Goal: Information Seeking & Learning: Learn about a topic

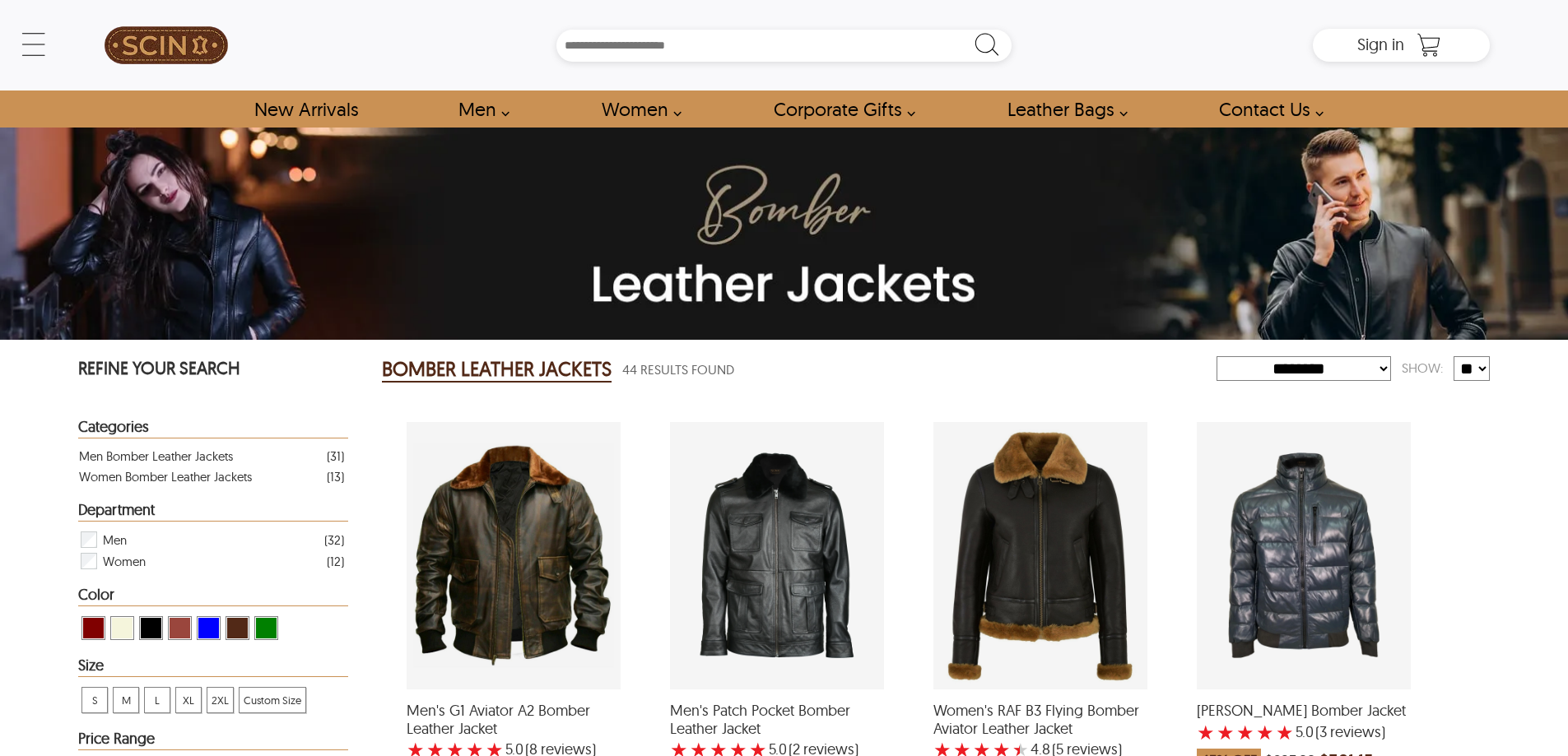
select select "********"
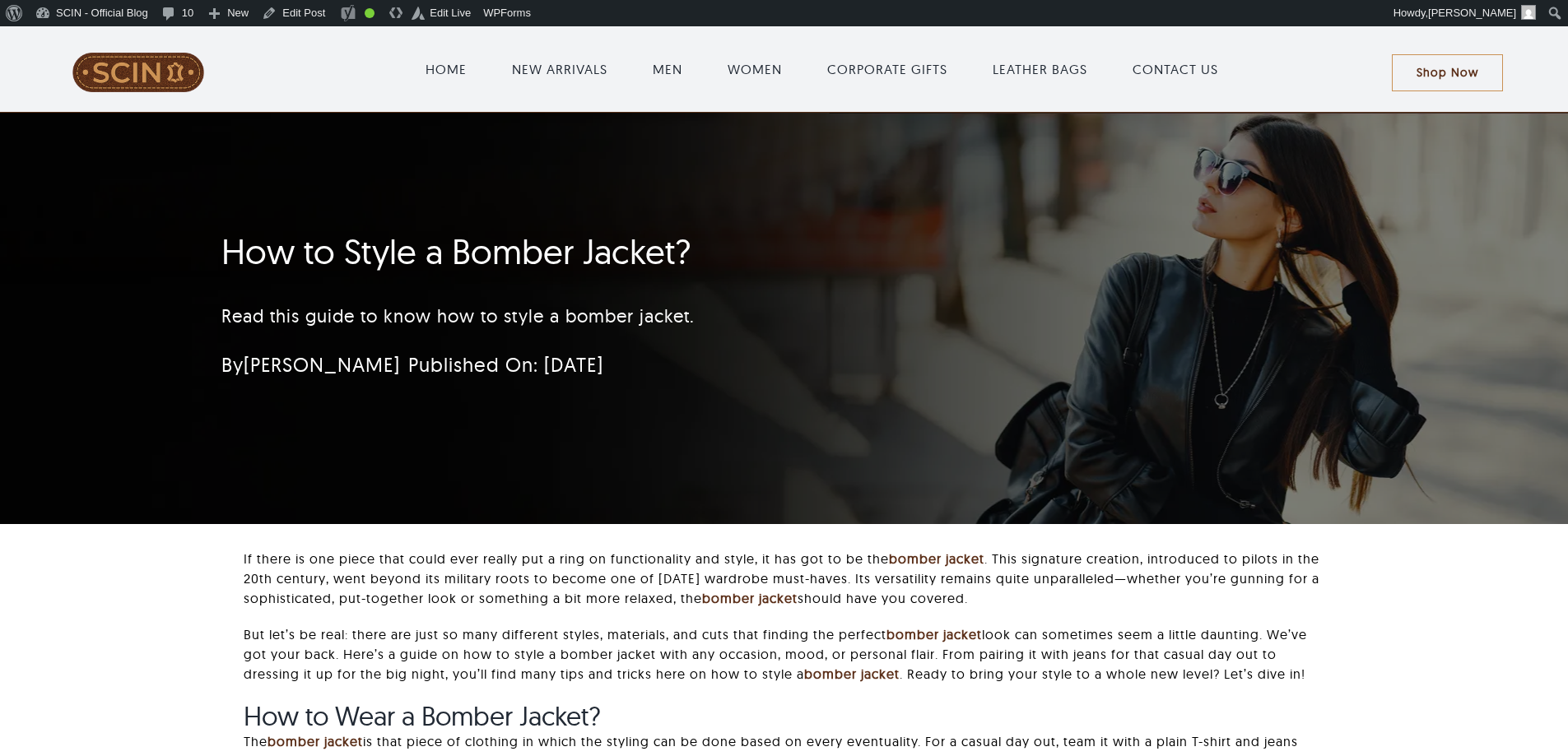
scroll to position [164, 0]
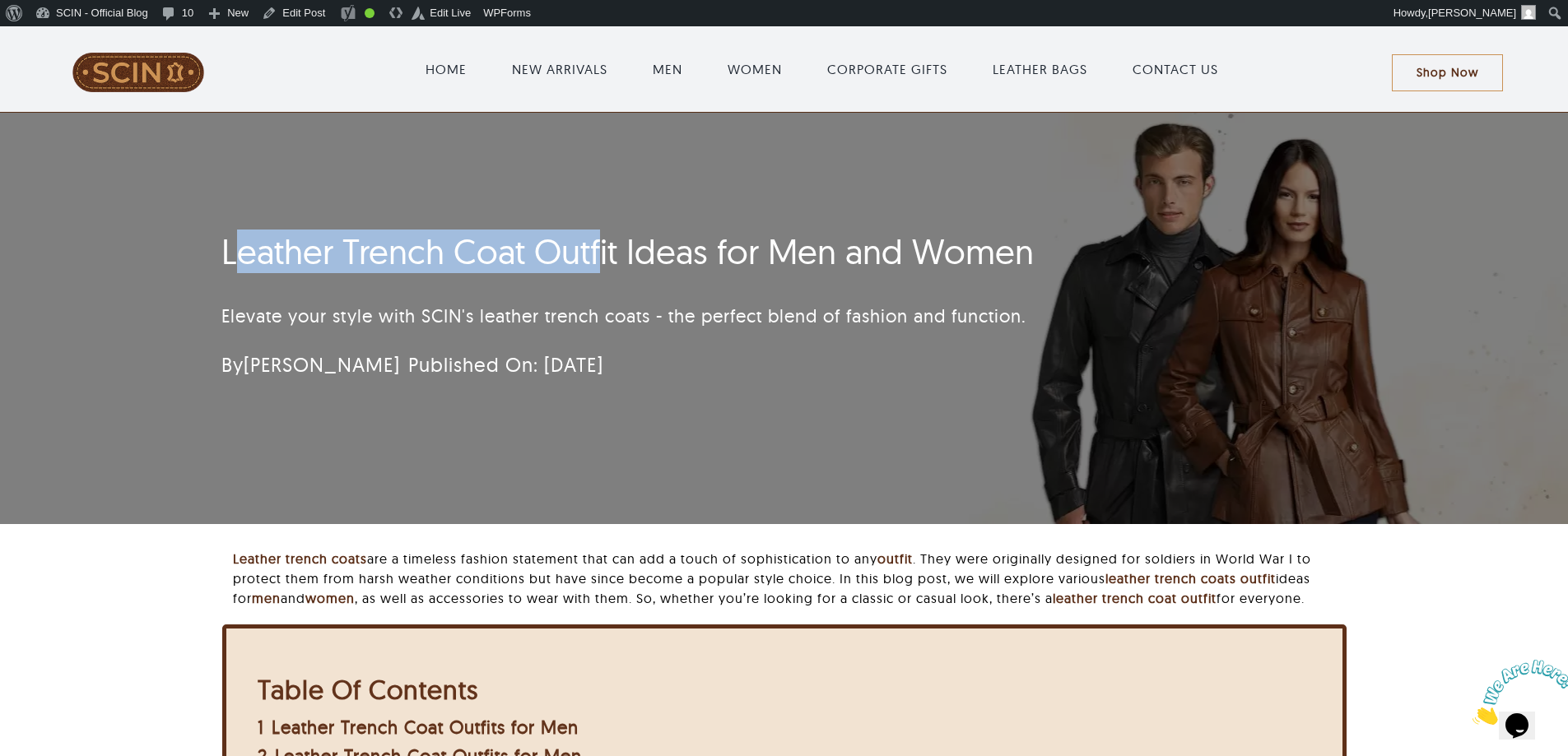
drag, startPoint x: 246, startPoint y: 256, endPoint x: 602, endPoint y: 268, distance: 356.2
click at [602, 268] on h1 "Leather Trench Coat Outfit Ideas for Men and Women" at bounding box center [686, 252] width 930 height 42
click at [313, 256] on h1 "Leather Trench Coat Outfit Ideas for Men and Women" at bounding box center [686, 252] width 930 height 42
drag, startPoint x: 214, startPoint y: 241, endPoint x: 713, endPoint y: 253, distance: 499.1
click at [713, 253] on div "Leather Trench Coat Outfit Ideas for Men and Women Elevate your style with SCIN…" at bounding box center [686, 310] width 974 height 174
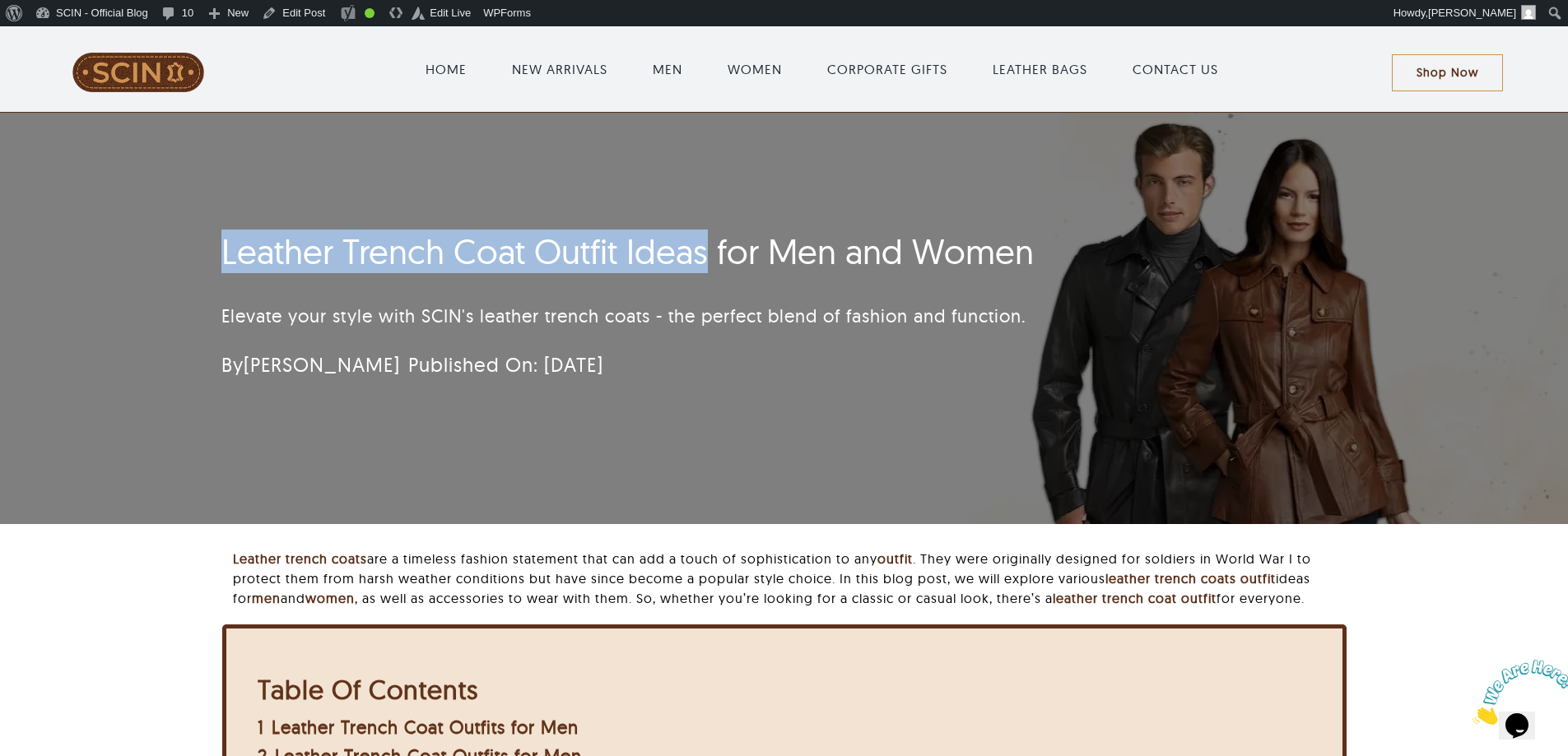
copy h1 "Leather Trench Coat Outfit Ideas"
click at [231, 265] on h1 "Leather Trench Coat Outfit Ideas for Men and Women" at bounding box center [686, 252] width 930 height 42
drag, startPoint x: 208, startPoint y: 246, endPoint x: 710, endPoint y: 248, distance: 502.0
click at [710, 248] on div "Leather Trench Coat Outfit Ideas for Men and Women Elevate your style with SCIN…" at bounding box center [686, 310] width 974 height 174
copy h1 "Leather Trench Coat Outfit Ideas"
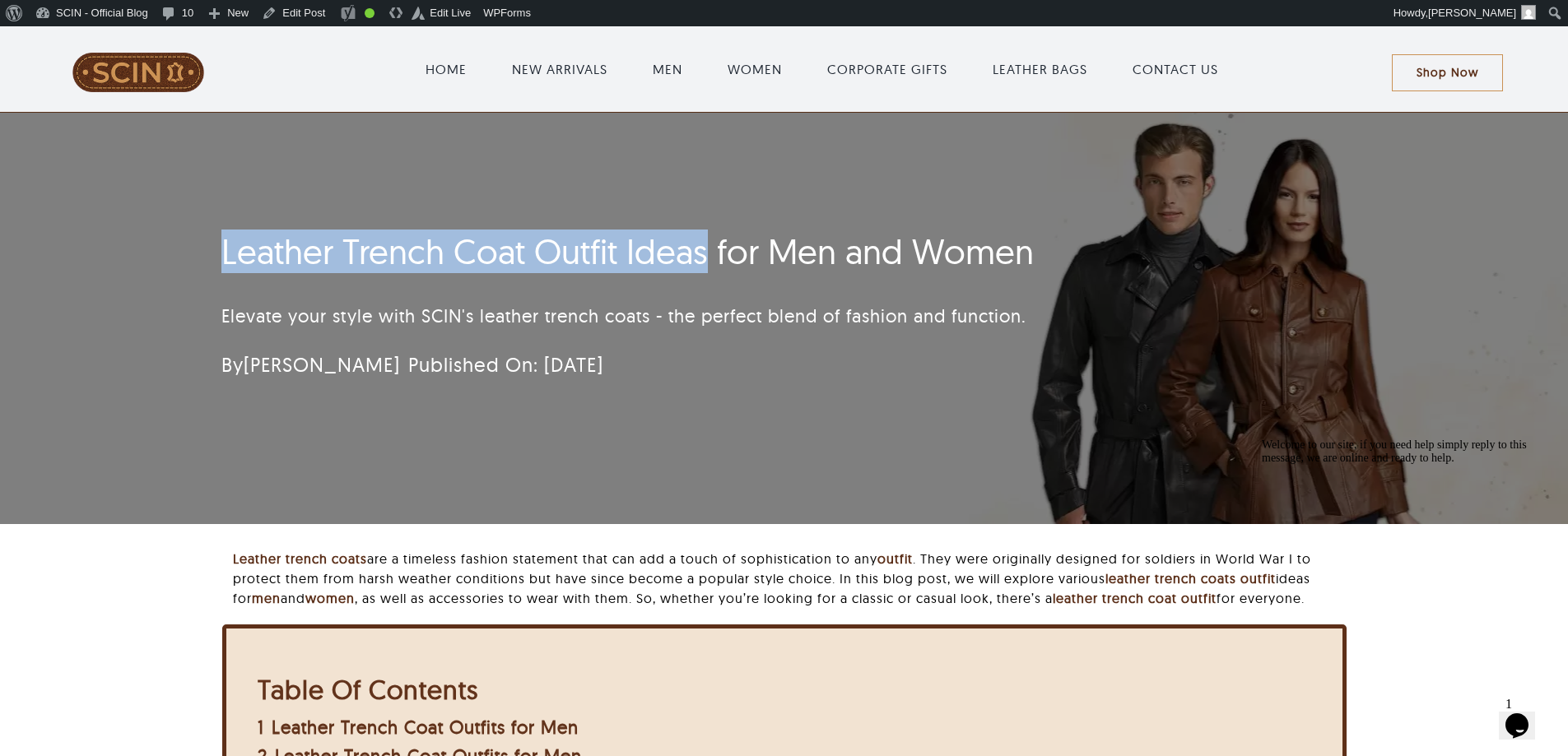
click at [477, 244] on h1 "Leather Trench Coat Outfit Ideas for Men and Women" at bounding box center [686, 252] width 930 height 42
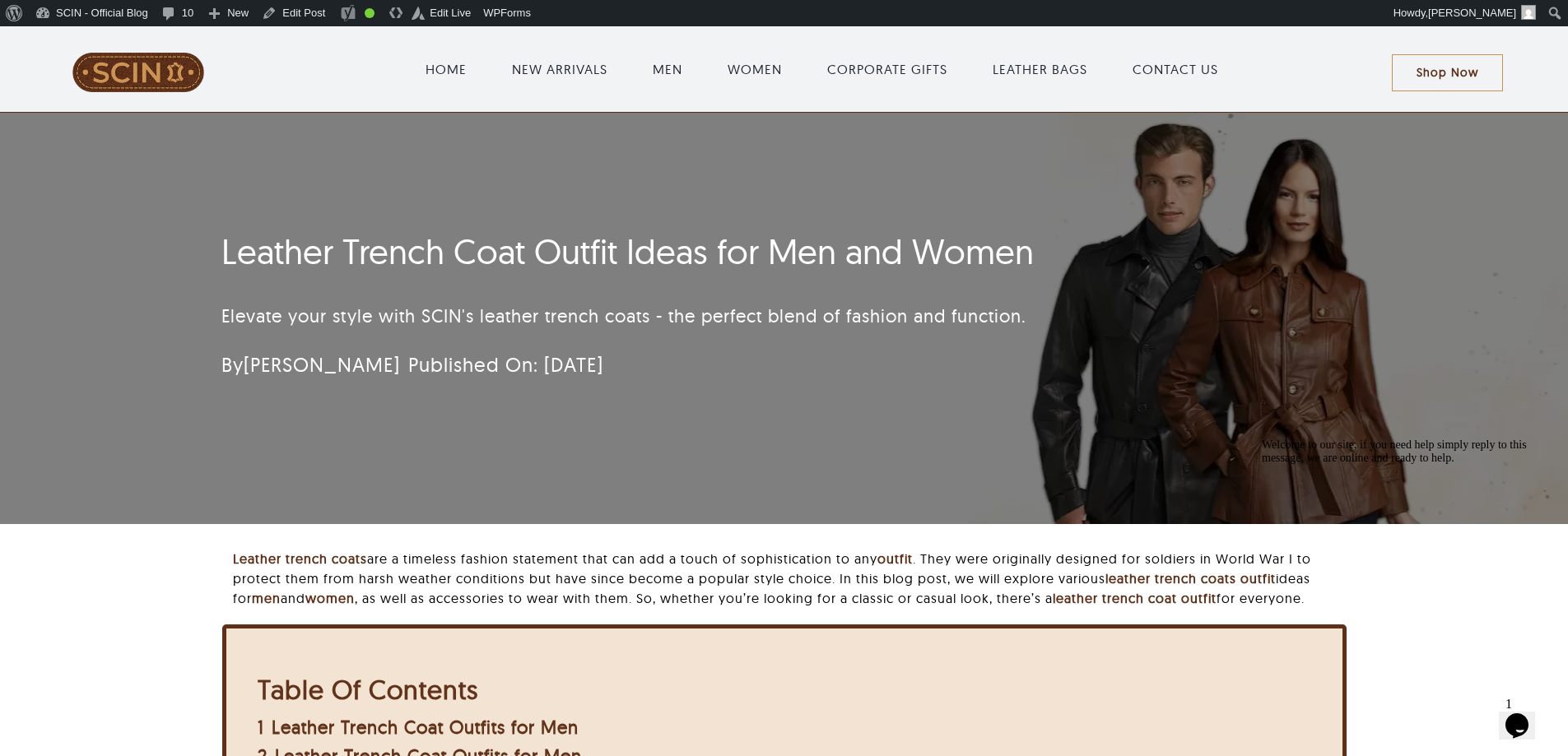
click at [448, 270] on h1 "Leather Trench Coat Outfit Ideas for Men and Women" at bounding box center [686, 252] width 930 height 42
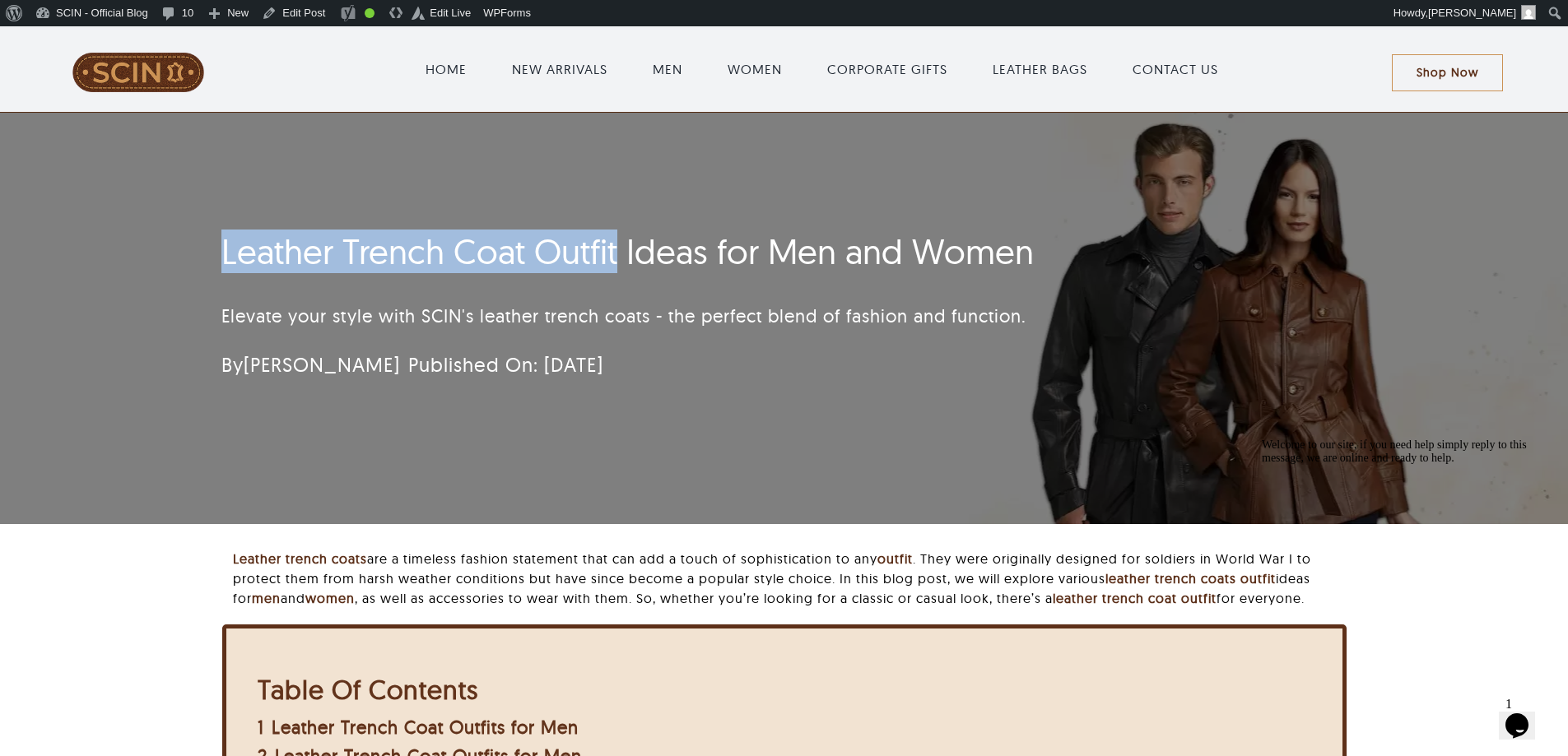
drag, startPoint x: 228, startPoint y: 246, endPoint x: 617, endPoint y: 236, distance: 389.1
click at [617, 236] on h1 "Leather Trench Coat Outfit Ideas for Men and Women" at bounding box center [686, 252] width 930 height 42
copy h1 "Leather Trench Coat Outfit"
click at [192, 206] on div "Leather Trench Coat Outfit Ideas for Men and Women Elevate your style with SCIN…" at bounding box center [784, 318] width 1568 height 411
drag, startPoint x: 220, startPoint y: 242, endPoint x: 705, endPoint y: 239, distance: 485.0
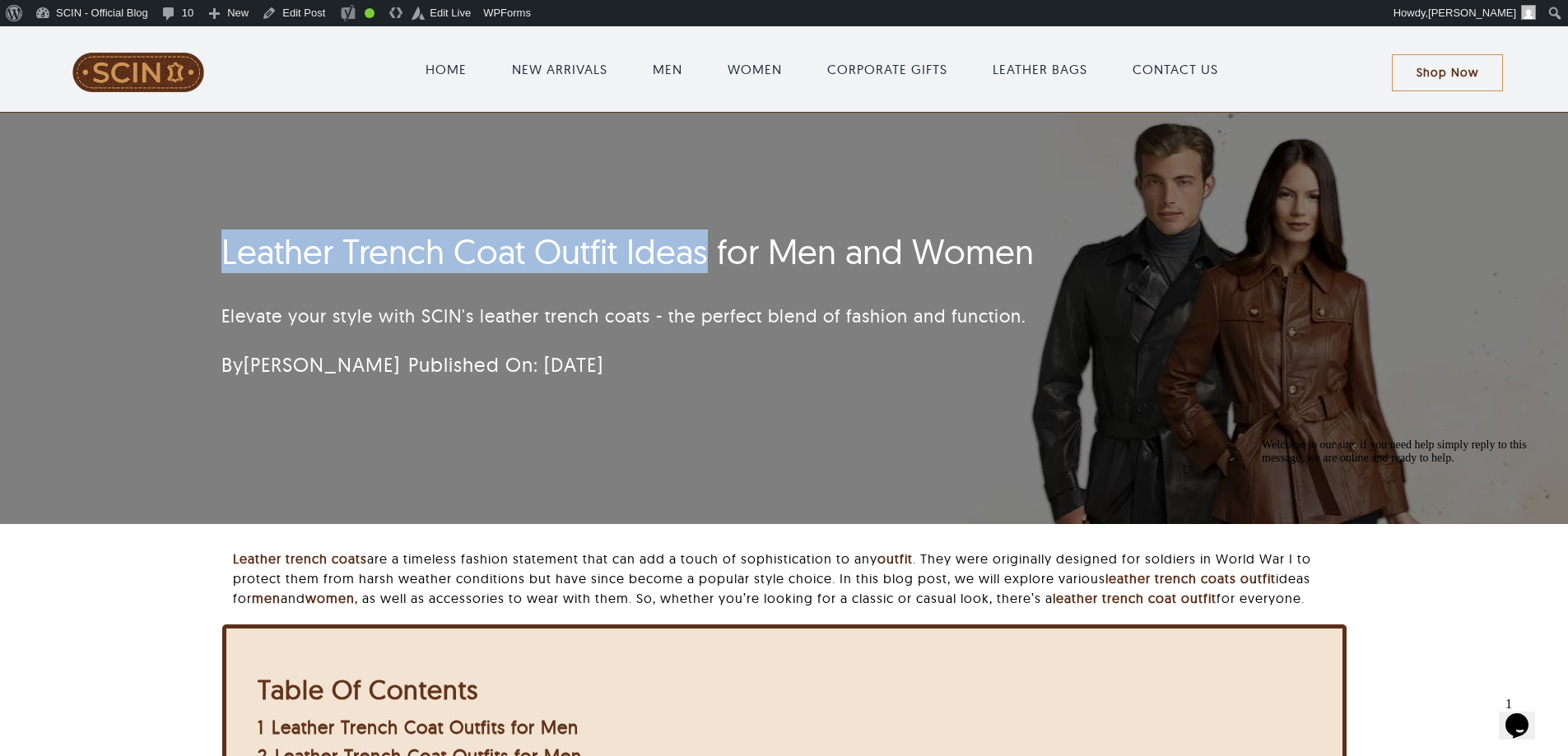
click at [705, 239] on div "Leather Trench Coat Outfit Ideas for Men and Women Elevate your style with SCIN…" at bounding box center [686, 310] width 974 height 174
copy h1 "Leather Trench Coat Outfit Ideas"
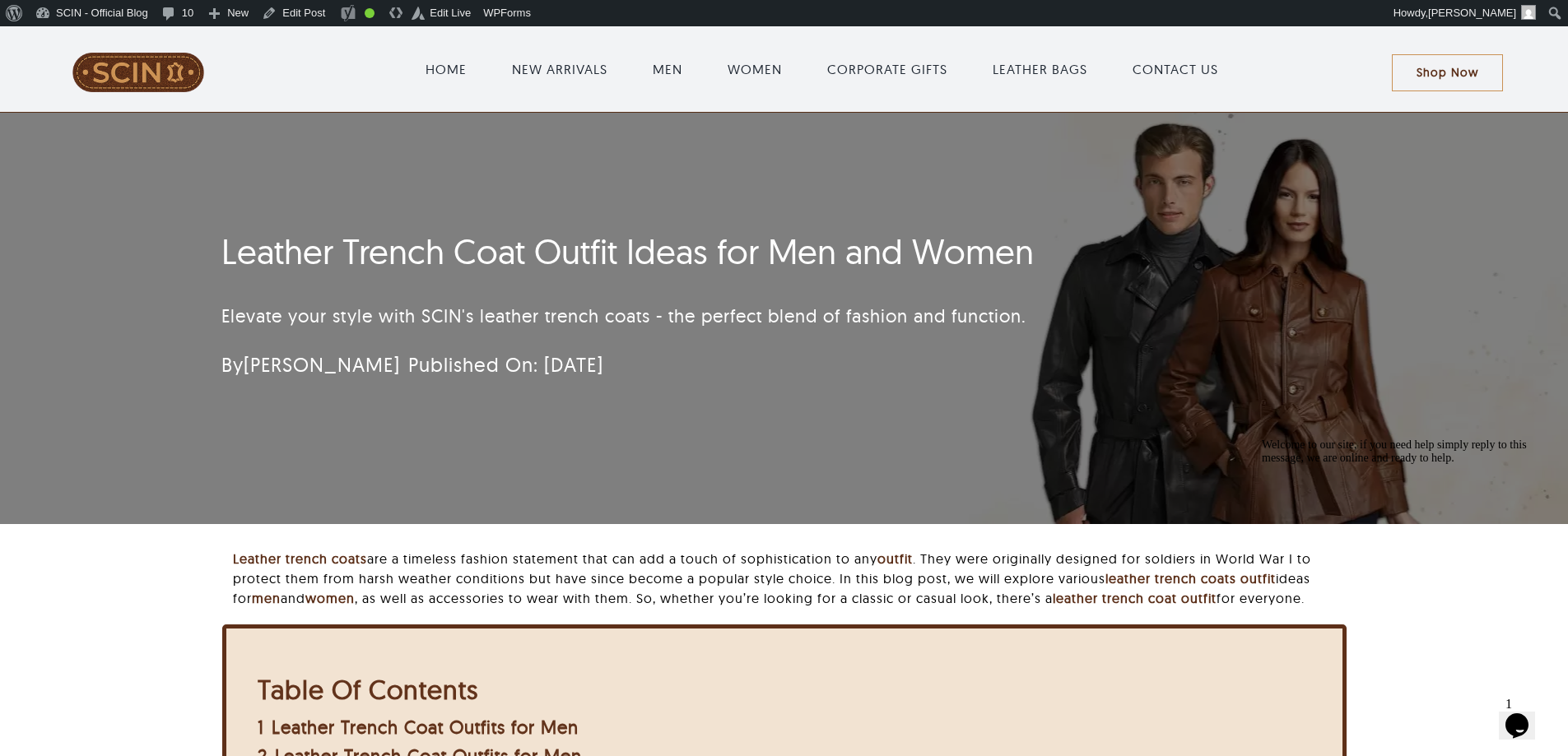
click at [281, 305] on p "Elevate your style with SCIN's leather trench coats - the perfect blend of fash…" at bounding box center [686, 316] width 930 height 27
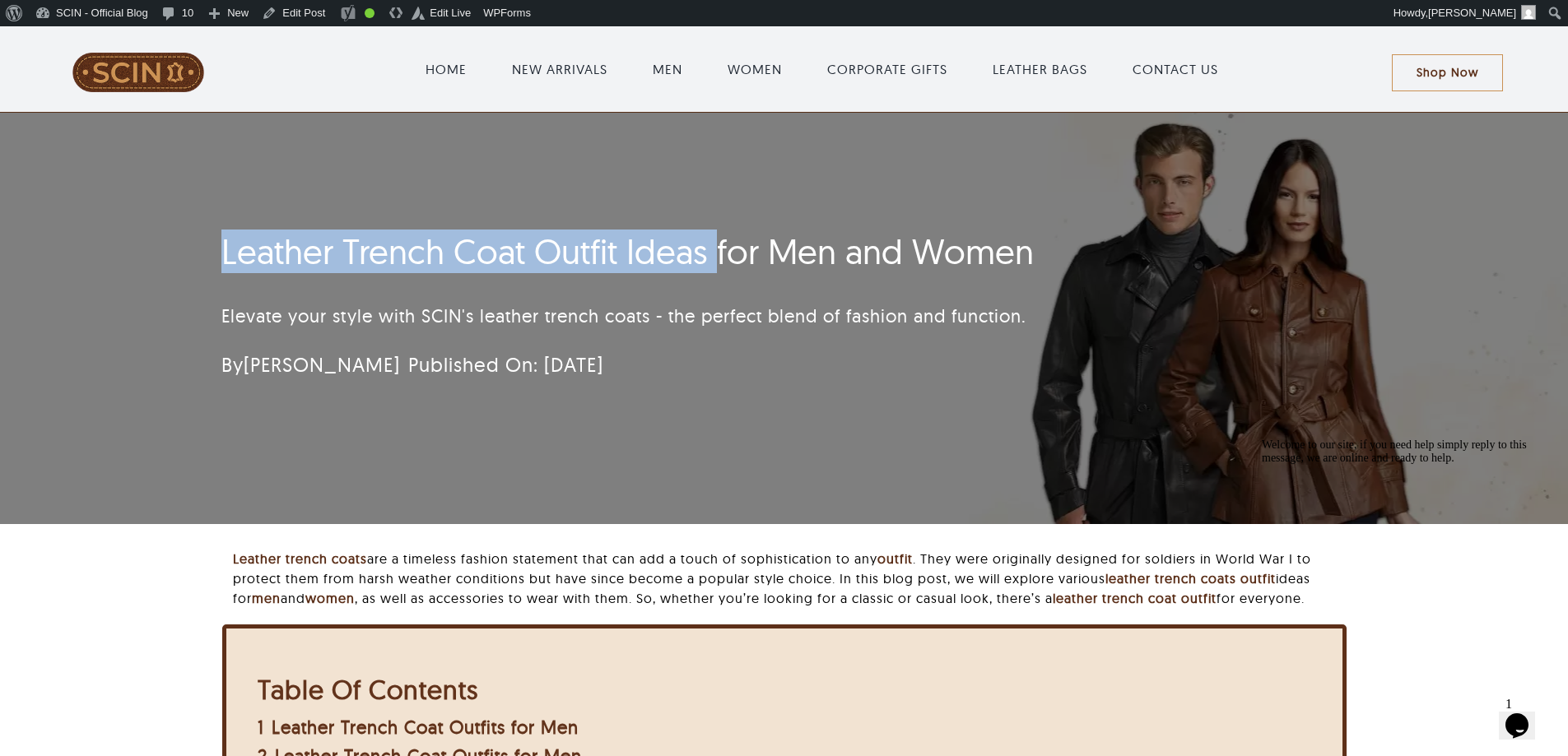
drag, startPoint x: 211, startPoint y: 235, endPoint x: 717, endPoint y: 241, distance: 506.0
click at [717, 241] on div "Leather Trench Coat Outfit Ideas for Men and Women Elevate your style with SCIN…" at bounding box center [686, 310] width 974 height 174
copy h1 "Leather Trench Coat Outfit Ideas"
